Goal: Check status: Check status

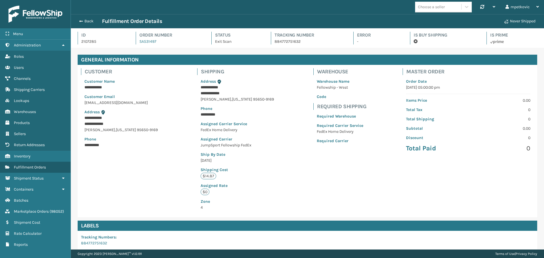
scroll to position [351, 0]
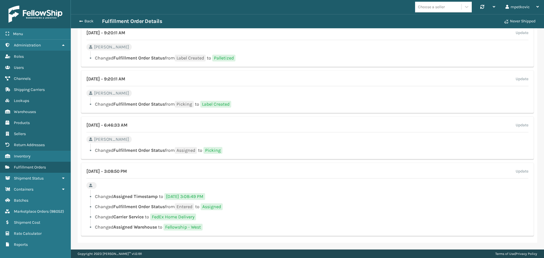
click at [326, 20] on div "Back Fulfillment Order Details" at bounding box center [288, 21] width 425 height 7
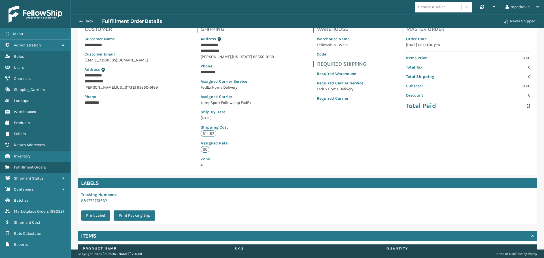
scroll to position [0, 0]
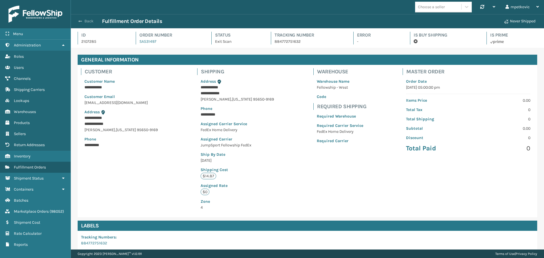
drag, startPoint x: 86, startPoint y: 20, endPoint x: 80, endPoint y: 22, distance: 6.5
click at [86, 20] on button "Back" at bounding box center [89, 21] width 26 height 5
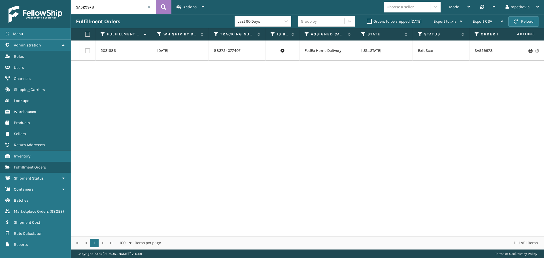
click at [109, 8] on input "SA529978" at bounding box center [113, 7] width 85 height 14
click at [163, 6] on icon at bounding box center [163, 7] width 5 height 8
click at [111, 49] on link "2031686" at bounding box center [108, 51] width 15 height 6
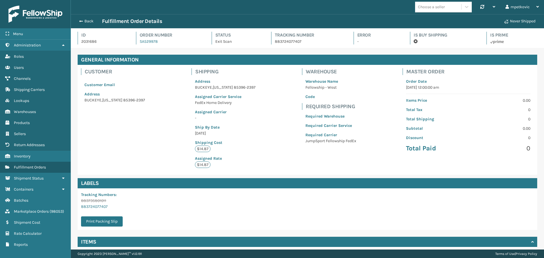
scroll to position [14, 473]
click at [85, 20] on button "Back" at bounding box center [89, 21] width 26 height 5
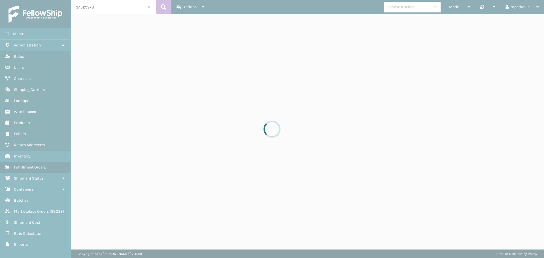
click at [123, 8] on div at bounding box center [272, 129] width 544 height 258
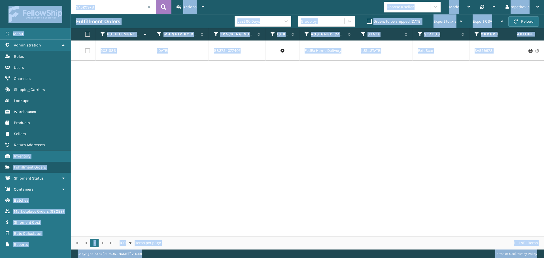
click at [126, 7] on input "SA529978" at bounding box center [113, 7] width 85 height 14
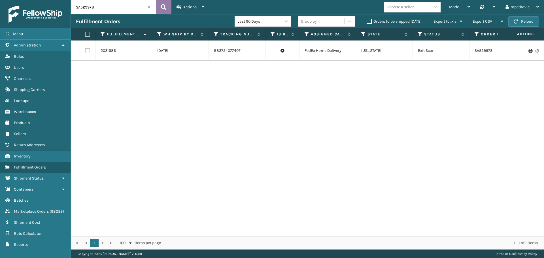
paste input "2107285"
type input "2107285"
click at [162, 8] on icon at bounding box center [163, 7] width 5 height 8
click at [107, 49] on link "2107285" at bounding box center [108, 51] width 15 height 6
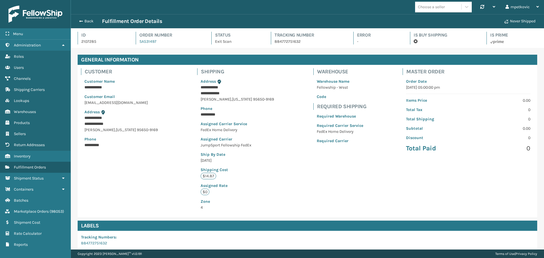
scroll to position [14, 473]
click at [170, 109] on div "**********" at bounding box center [307, 141] width 459 height 152
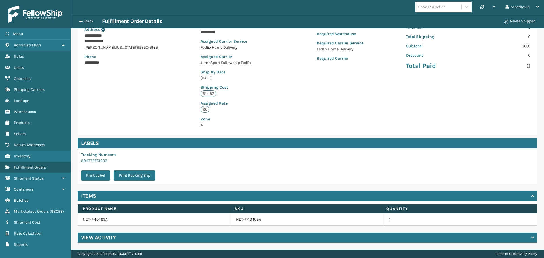
click at [140, 86] on div "**********" at bounding box center [307, 58] width 459 height 152
drag, startPoint x: 108, startPoint y: 162, endPoint x: 80, endPoint y: 162, distance: 28.3
click at [80, 162] on div "Tracking Numbers : 884772751632 Print Label Print Packing Slip" at bounding box center [120, 166] width 84 height 36
copy link "884772751632"
click at [107, 119] on div "**********" at bounding box center [307, 58] width 459 height 152
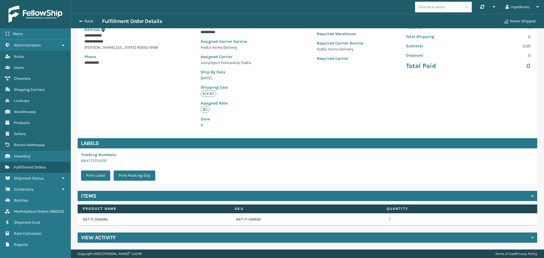
click at [163, 238] on div "View Activity" at bounding box center [307, 238] width 459 height 10
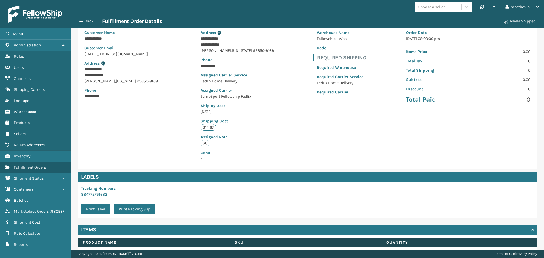
scroll to position [113, 0]
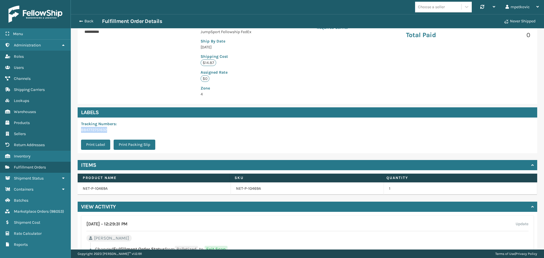
drag, startPoint x: 114, startPoint y: 131, endPoint x: 75, endPoint y: 131, distance: 38.8
click at [75, 131] on div "Labels Tracking Numbers : 884772751632 Print Label Print Packing Slip" at bounding box center [307, 130] width 466 height 46
copy link "884772751632"
click at [164, 76] on div "**********" at bounding box center [307, 28] width 459 height 152
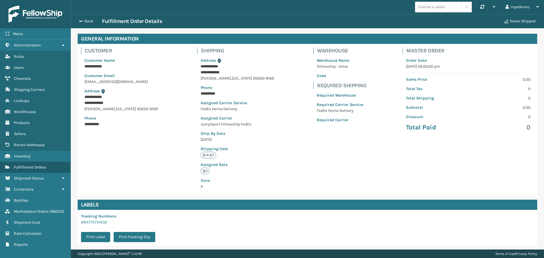
scroll to position [0, 0]
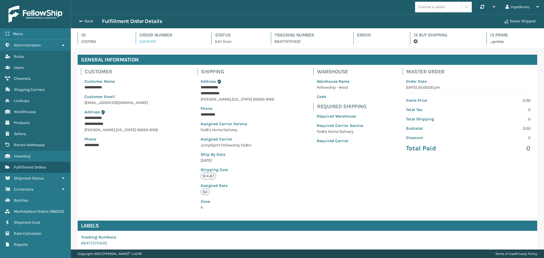
click at [143, 40] on link "SA531497" at bounding box center [147, 41] width 17 height 5
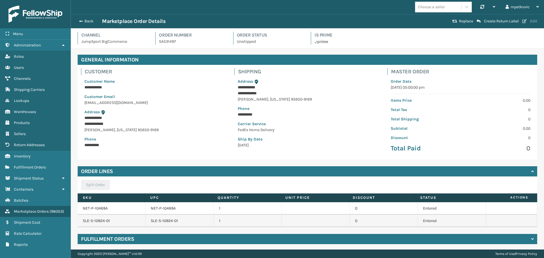
click at [532, 21] on button "Edit" at bounding box center [529, 21] width 18 height 5
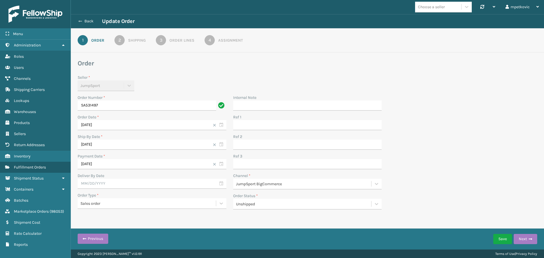
click at [89, 22] on button "Back" at bounding box center [89, 21] width 26 height 5
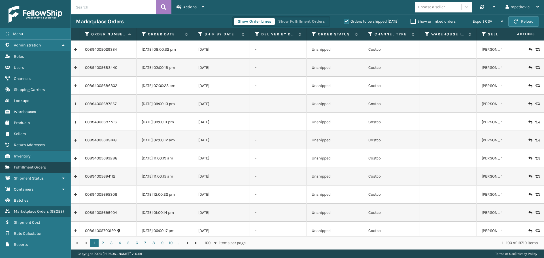
click at [38, 167] on span "Fulfillment Orders" at bounding box center [30, 167] width 32 height 5
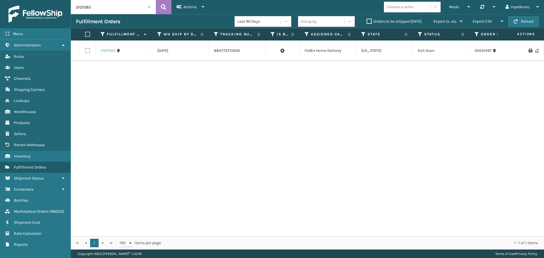
click at [105, 52] on link "2107285" at bounding box center [108, 51] width 15 height 6
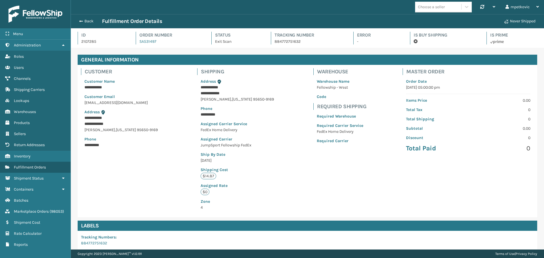
scroll to position [14, 473]
click at [138, 164] on div "**********" at bounding box center [307, 141] width 459 height 152
click at [123, 145] on p "**********" at bounding box center [111, 145] width 55 height 6
click at [125, 139] on p "Phone" at bounding box center [120, 139] width 73 height 6
click at [122, 138] on p "Phone" at bounding box center [120, 139] width 73 height 6
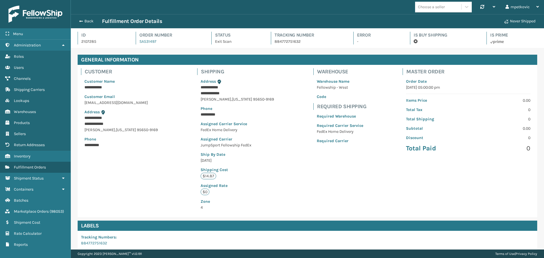
click at [121, 146] on p "**********" at bounding box center [111, 145] width 55 height 6
click at [122, 162] on div "**********" at bounding box center [307, 141] width 459 height 152
click at [161, 161] on div "**********" at bounding box center [307, 141] width 459 height 152
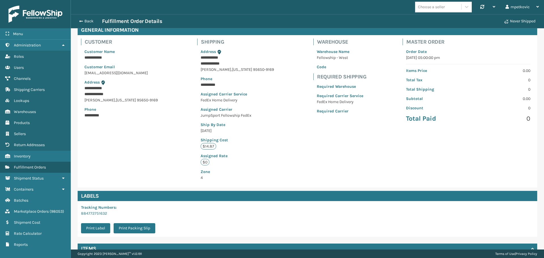
scroll to position [0, 0]
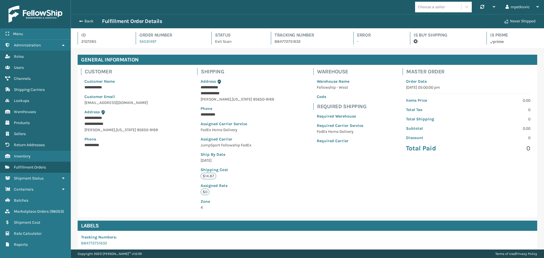
click at [88, 41] on p "2107285" at bounding box center [103, 42] width 44 height 6
click at [117, 40] on p "2107285" at bounding box center [103, 42] width 44 height 6
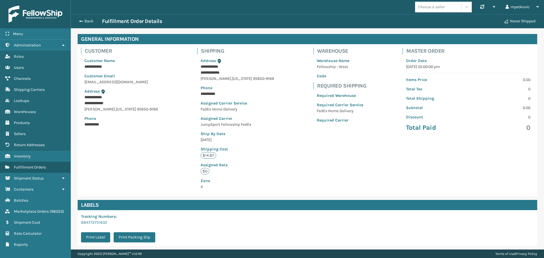
scroll to position [83, 0]
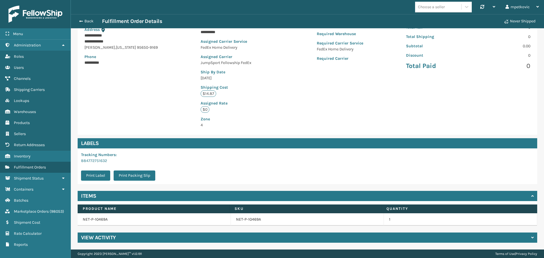
click at [116, 124] on div "**********" at bounding box center [307, 58] width 459 height 152
drag, startPoint x: 109, startPoint y: 164, endPoint x: 81, endPoint y: 161, distance: 28.2
click at [79, 161] on div "Tracking Numbers : 884772751632 Print Label Print Packing Slip" at bounding box center [120, 166] width 84 height 36
copy div "884772751632 Print Label Print Packing Slip"
click at [110, 101] on div "**********" at bounding box center [307, 58] width 459 height 152
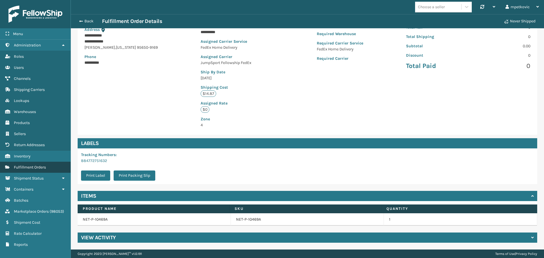
click at [39, 168] on span "Fulfillment Orders" at bounding box center [30, 167] width 32 height 5
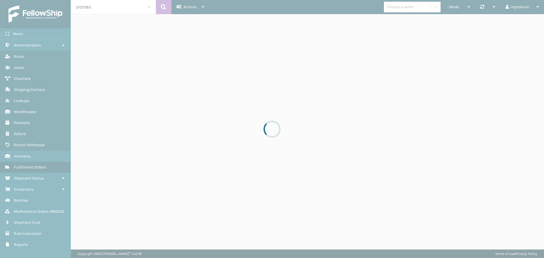
click at [98, 9] on div at bounding box center [272, 129] width 544 height 258
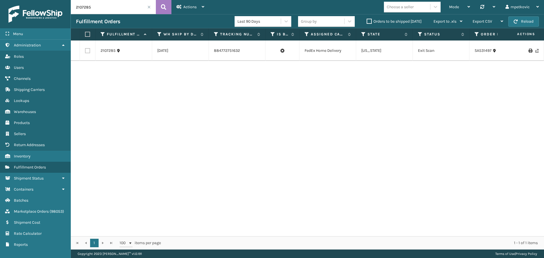
click at [104, 6] on input "2107285" at bounding box center [113, 7] width 85 height 14
paste input "059590"
type input "2059590"
click at [163, 9] on icon at bounding box center [163, 7] width 5 height 8
click at [109, 50] on link "2059590" at bounding box center [109, 53] width 16 height 6
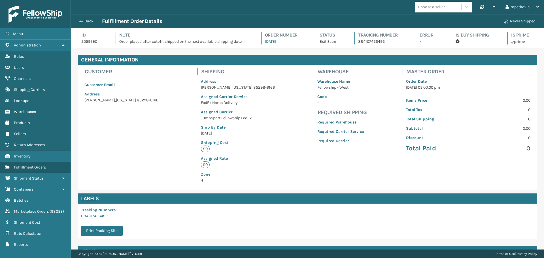
scroll to position [14, 473]
click at [179, 132] on div "Customer Customer Email Address [GEOGRAPHIC_DATA][US_STATE]-6166 Shipping Addre…" at bounding box center [307, 127] width 459 height 125
click at [182, 122] on div "Customer Customer Email Address [GEOGRAPHIC_DATA][US_STATE]-6166 Shipping Addre…" at bounding box center [307, 127] width 459 height 125
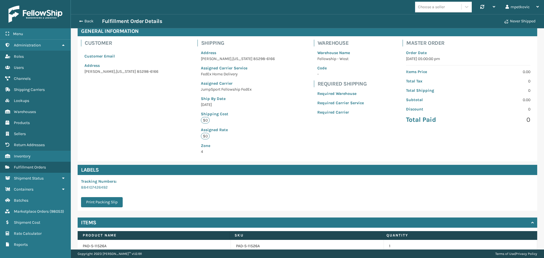
scroll to position [56, 0]
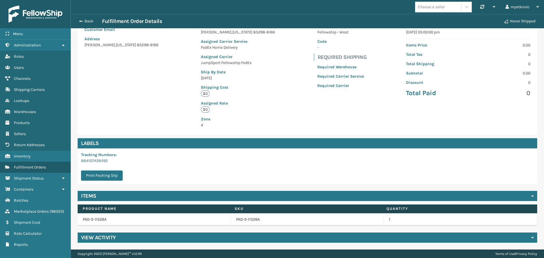
click at [194, 239] on div "View Activity" at bounding box center [307, 238] width 459 height 10
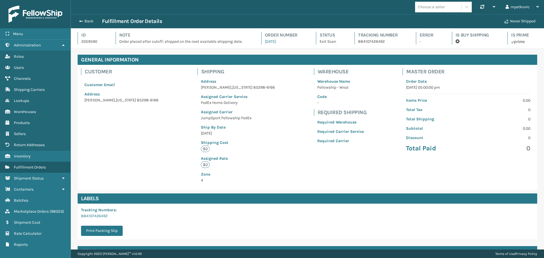
click at [156, 138] on div "Customer Customer Email Address [GEOGRAPHIC_DATA][US_STATE]-6166 Shipping Addre…" at bounding box center [307, 127] width 459 height 125
drag, startPoint x: 476, startPoint y: 76, endPoint x: 427, endPoint y: 76, distance: 49.3
click at [476, 76] on div "Order Date [DATE] 05:00:00 pm Items Price 0.00 Total Tax 0 Total Shipping 0 Sub…" at bounding box center [467, 115] width 131 height 81
click at [90, 40] on p "2059590" at bounding box center [93, 42] width 24 height 6
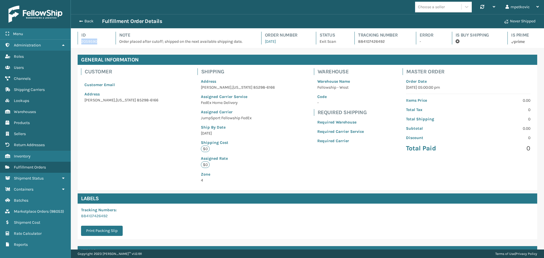
copy p "2059590"
click at [157, 150] on div "Customer Customer Email Address [GEOGRAPHIC_DATA][US_STATE]-6166 Shipping Addre…" at bounding box center [307, 127] width 459 height 125
click at [87, 22] on button "Back" at bounding box center [89, 21] width 26 height 5
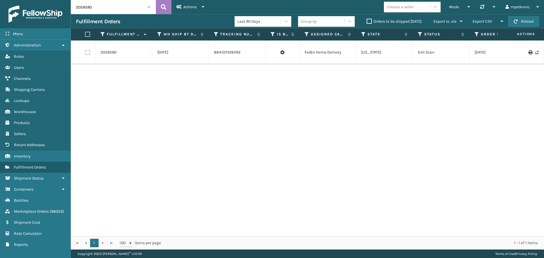
click at [113, 10] on input "2059590" at bounding box center [113, 7] width 85 height 14
paste input "SA529978"
type input "SA529978"
click at [165, 6] on icon at bounding box center [163, 7] width 5 height 8
click at [112, 50] on link "2031686" at bounding box center [108, 51] width 15 height 6
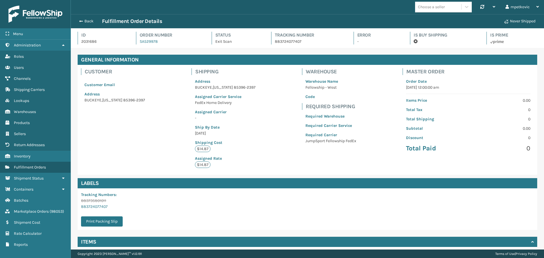
scroll to position [14, 473]
